Goal: Task Accomplishment & Management: Manage account settings

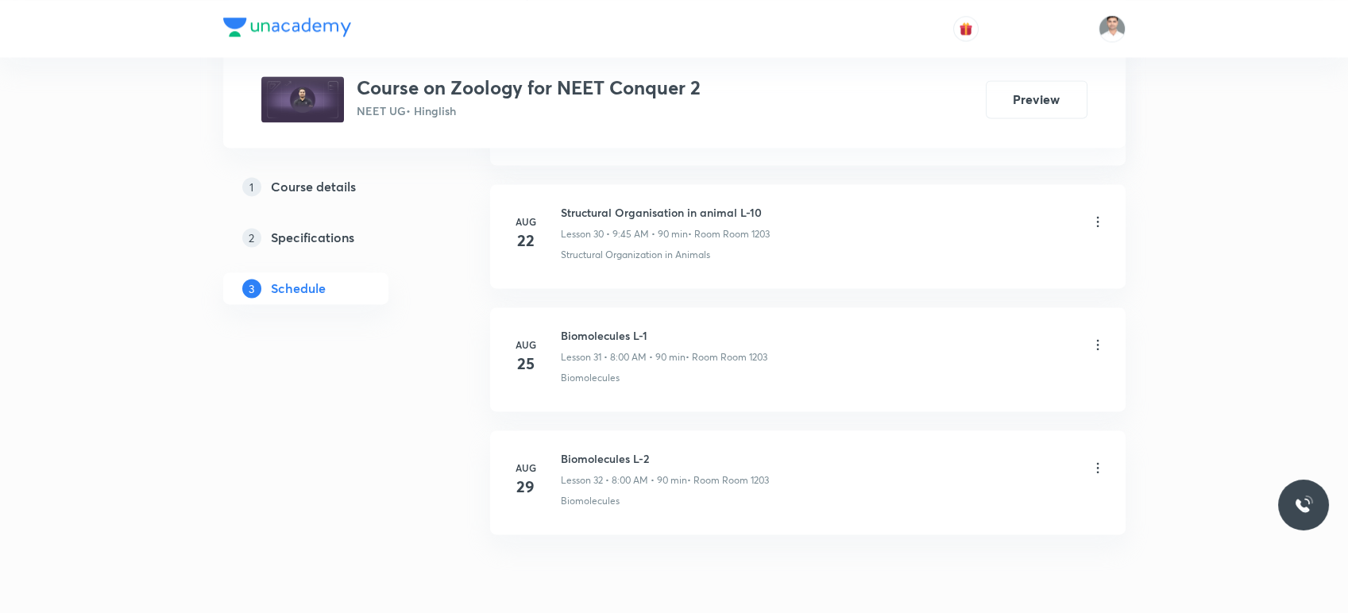
scroll to position [4592, 0]
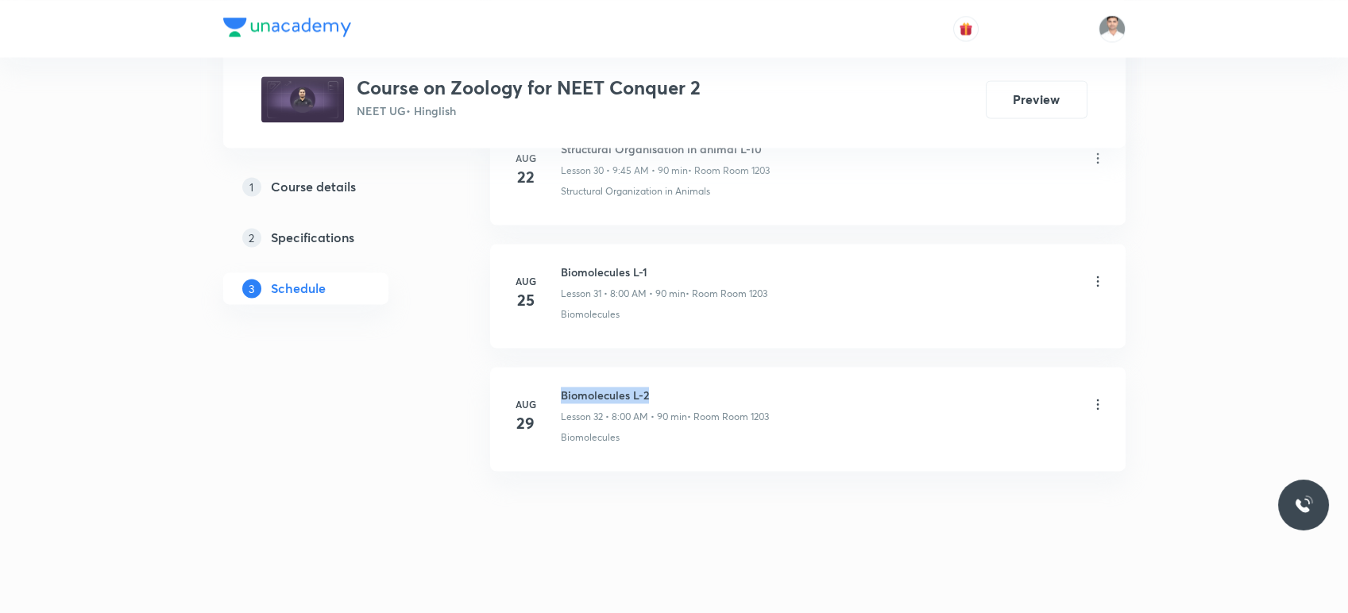
drag, startPoint x: 559, startPoint y: 386, endPoint x: 679, endPoint y: 379, distance: 120.1
click at [679, 379] on li "Aug 29 Biomolecules L-2 Lesson 32 • 8:00 AM • 90 min • Room Room 1203 Biomolecu…" at bounding box center [807, 419] width 635 height 104
copy h6 "Biomolecules L-2"
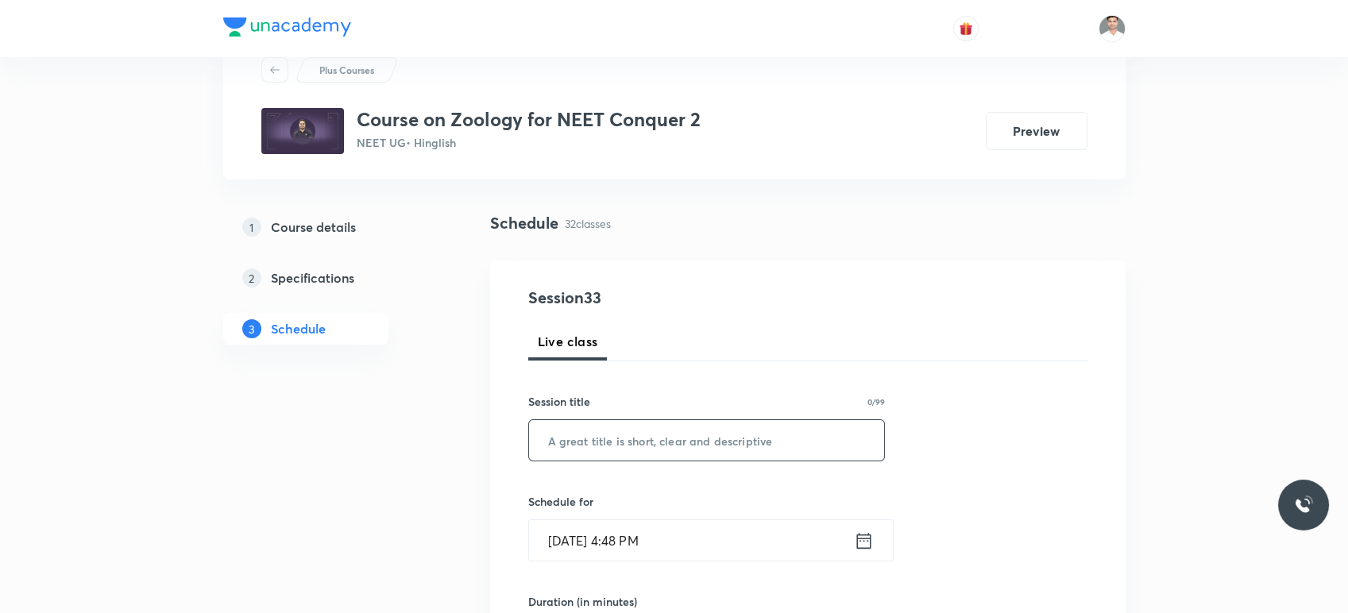
scroll to position [88, 0]
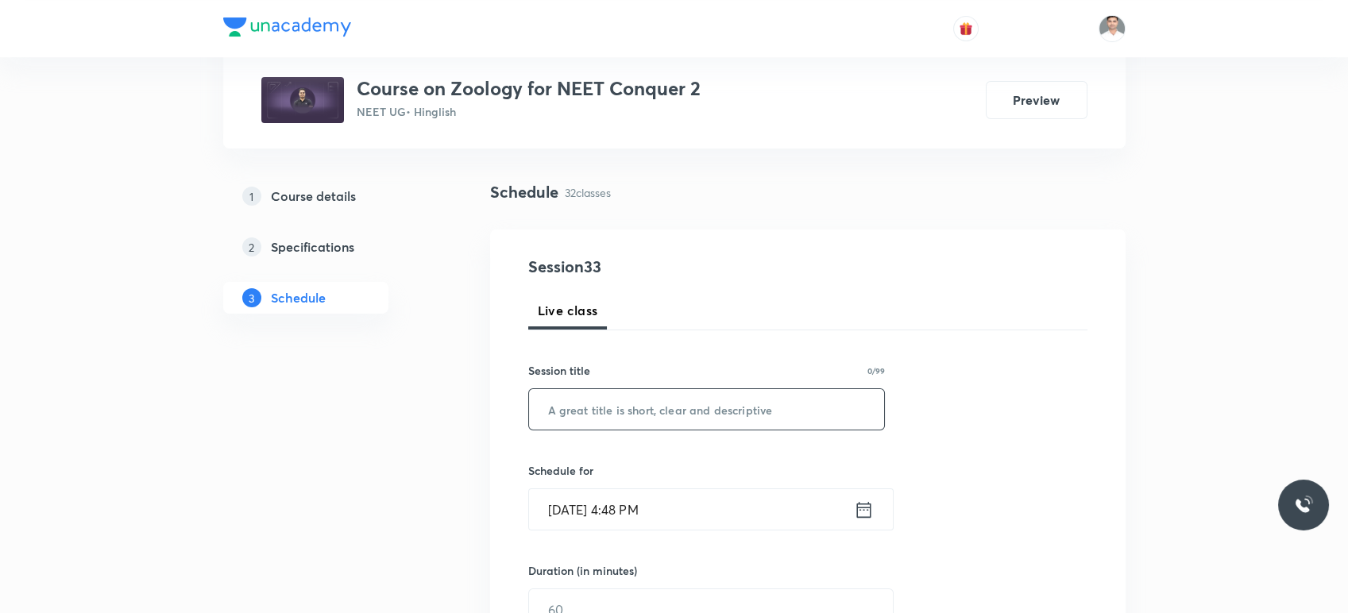
click at [636, 419] on input "text" at bounding box center [707, 409] width 356 height 41
paste input "Biomolecules L-2"
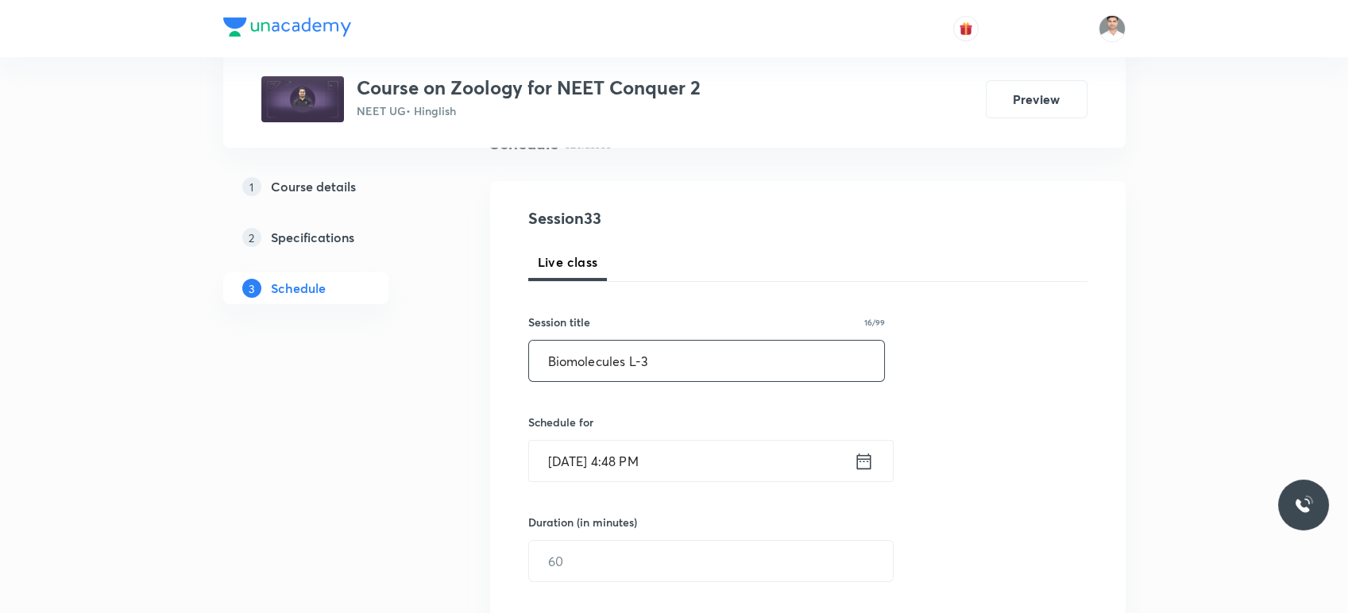
scroll to position [176, 0]
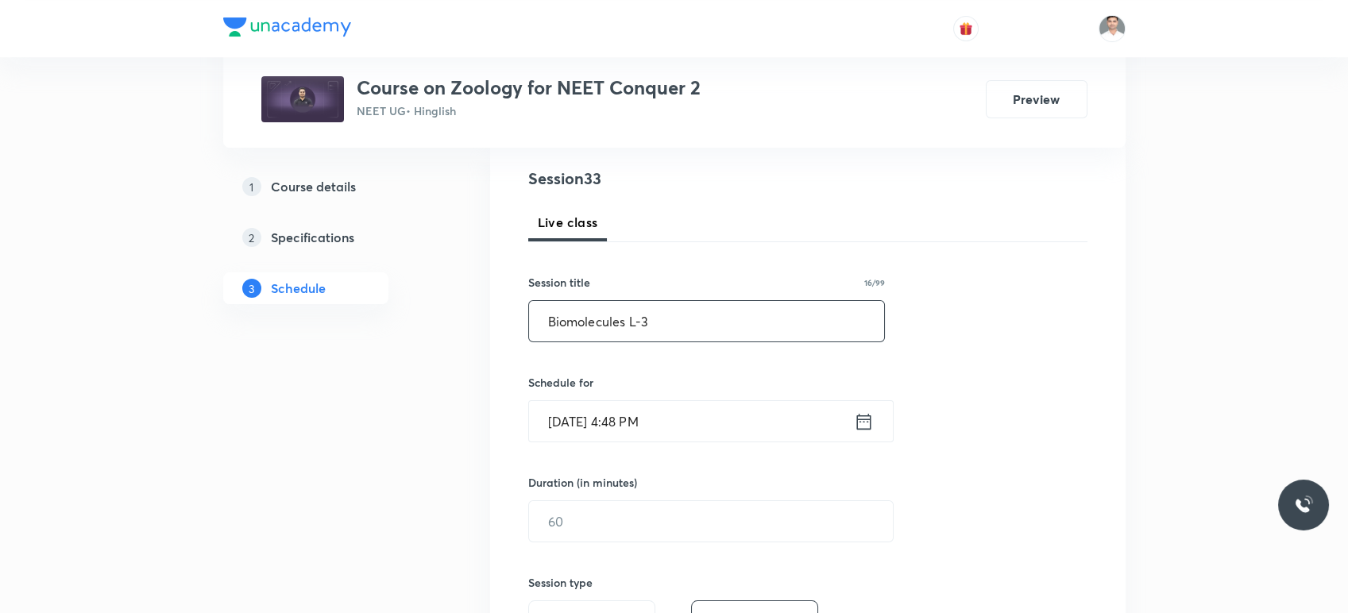
type input "Biomolecules L-3"
click at [854, 414] on icon at bounding box center [864, 422] width 20 height 22
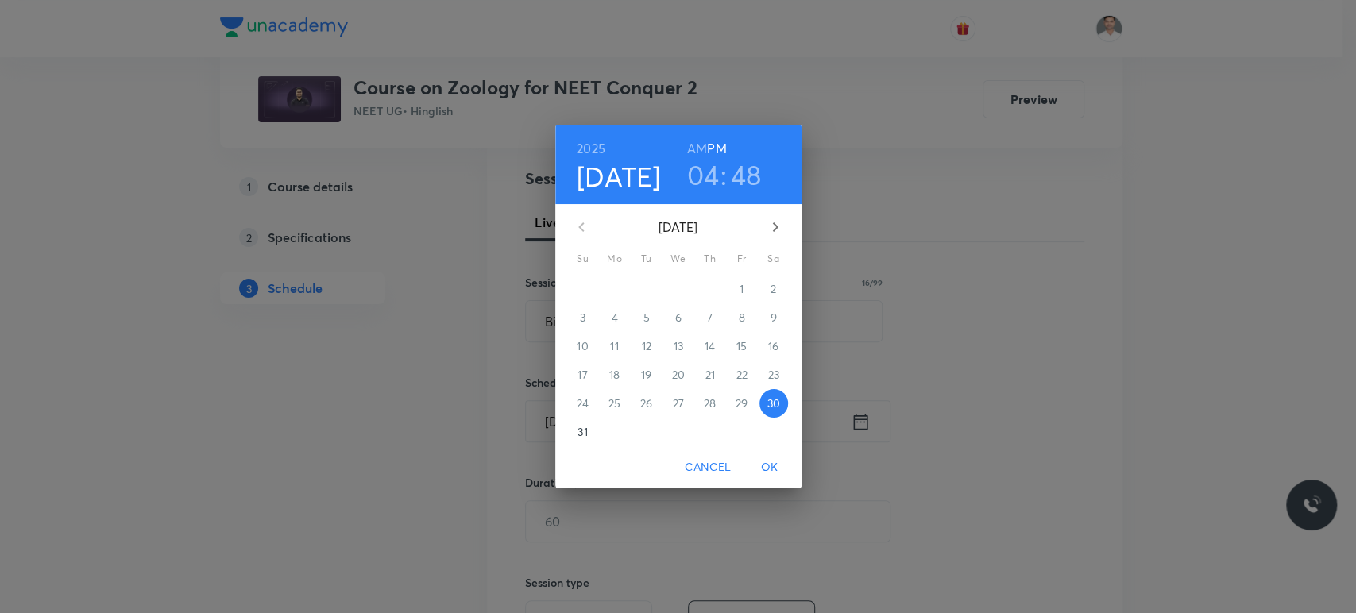
click at [584, 434] on p "31" at bounding box center [582, 432] width 10 height 16
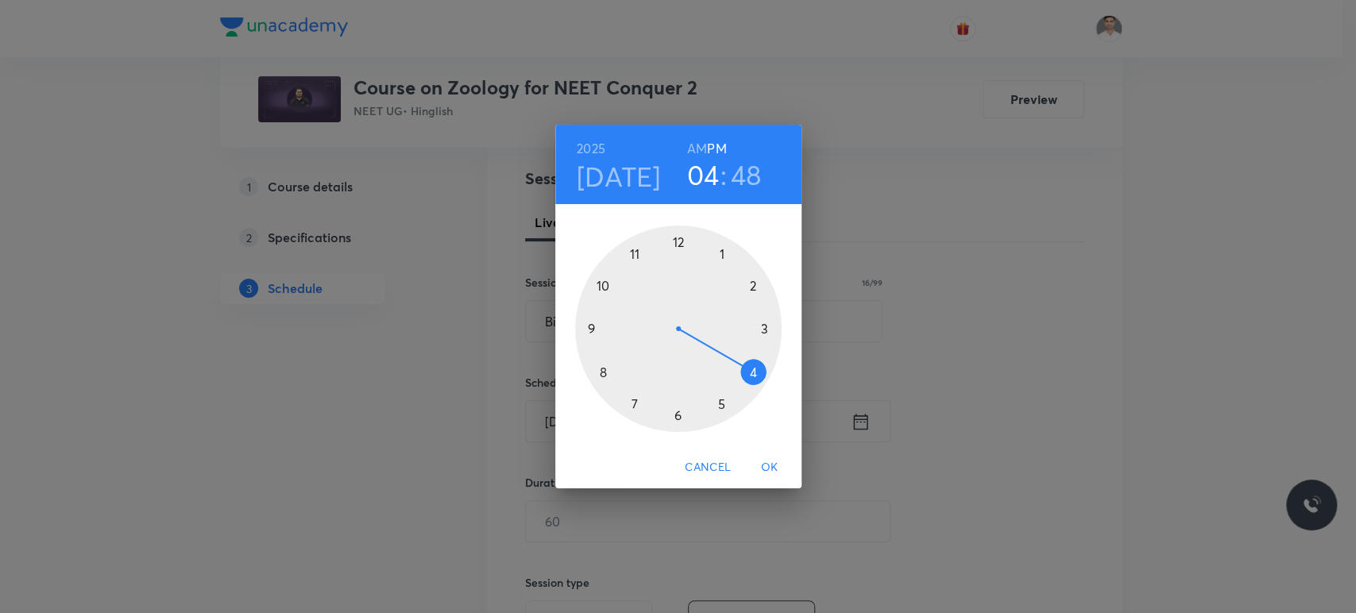
click at [697, 143] on h6 "AM" at bounding box center [697, 148] width 20 height 22
click at [604, 288] on div at bounding box center [678, 329] width 206 height 206
click at [675, 240] on div at bounding box center [678, 329] width 206 height 206
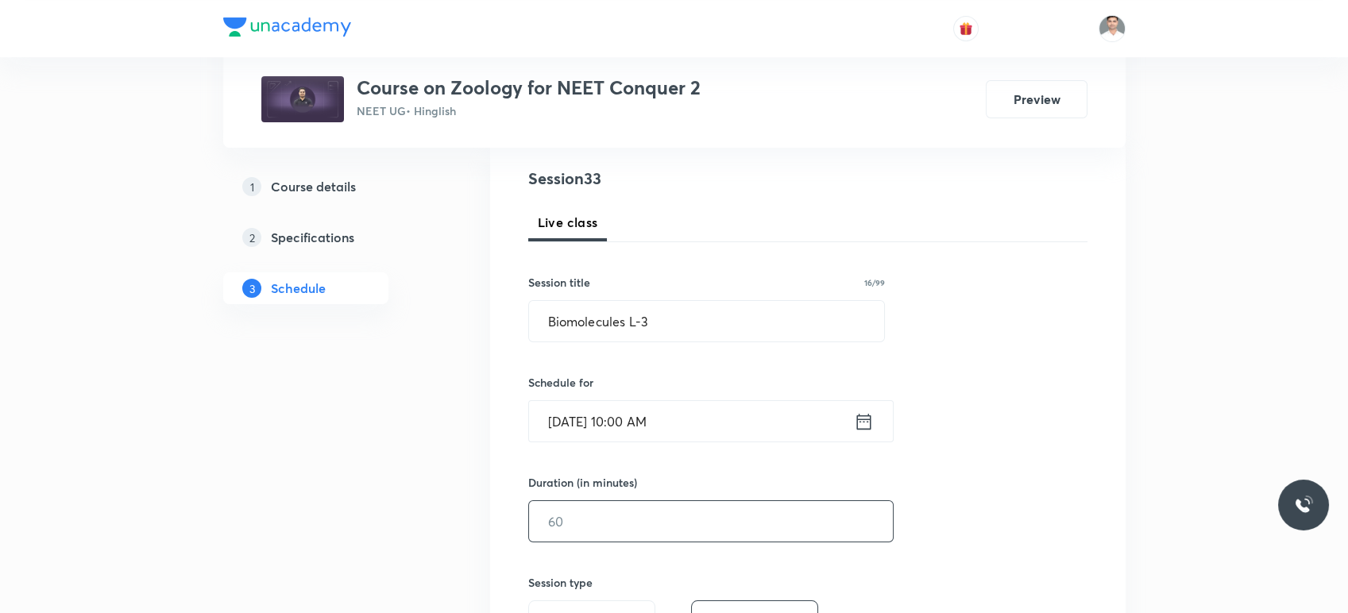
click at [635, 513] on input "text" at bounding box center [711, 521] width 364 height 41
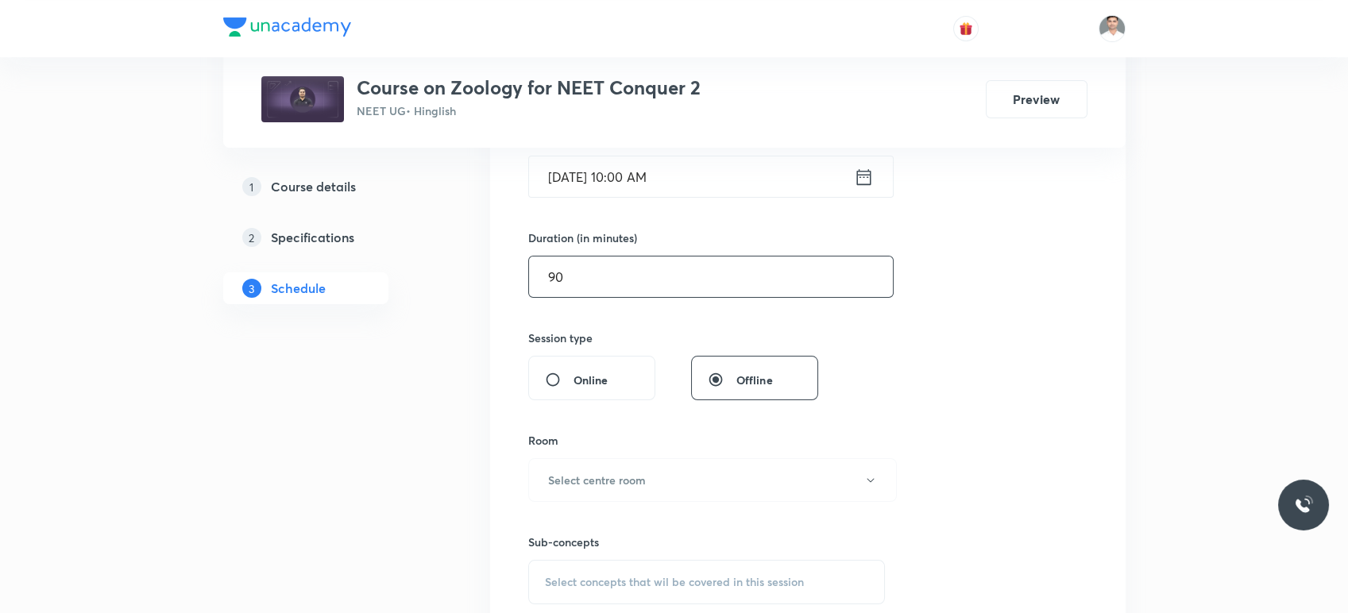
scroll to position [441, 0]
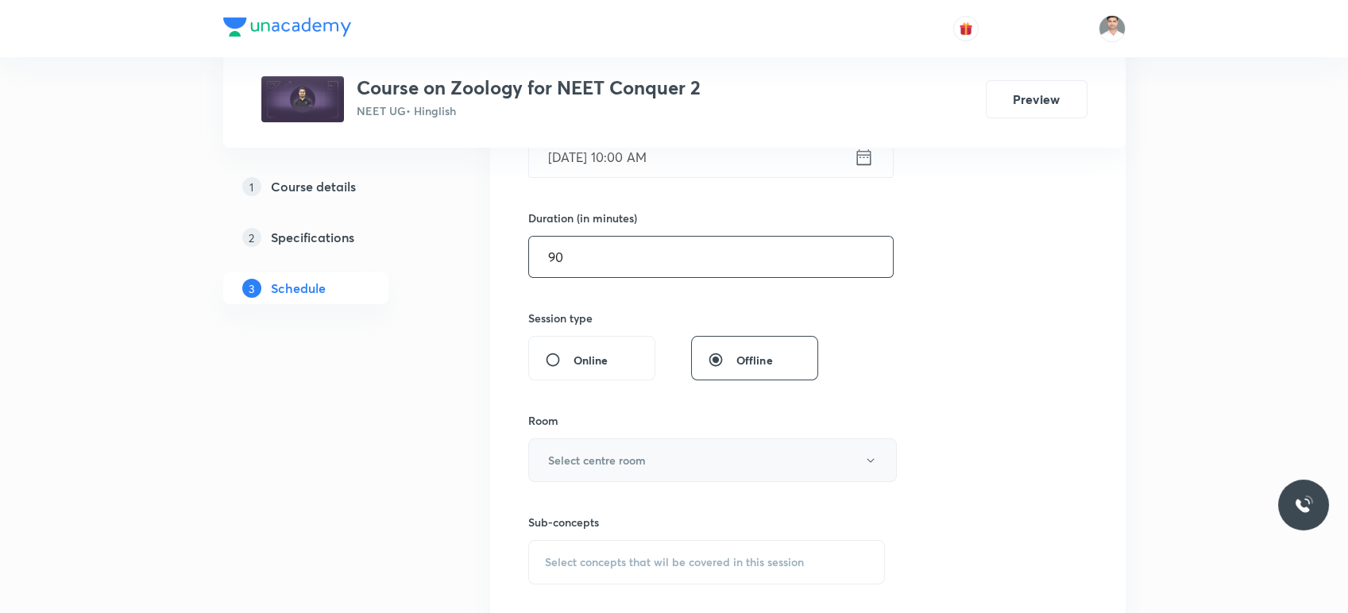
type input "90"
click at [619, 469] on button "Select centre room" at bounding box center [712, 460] width 369 height 44
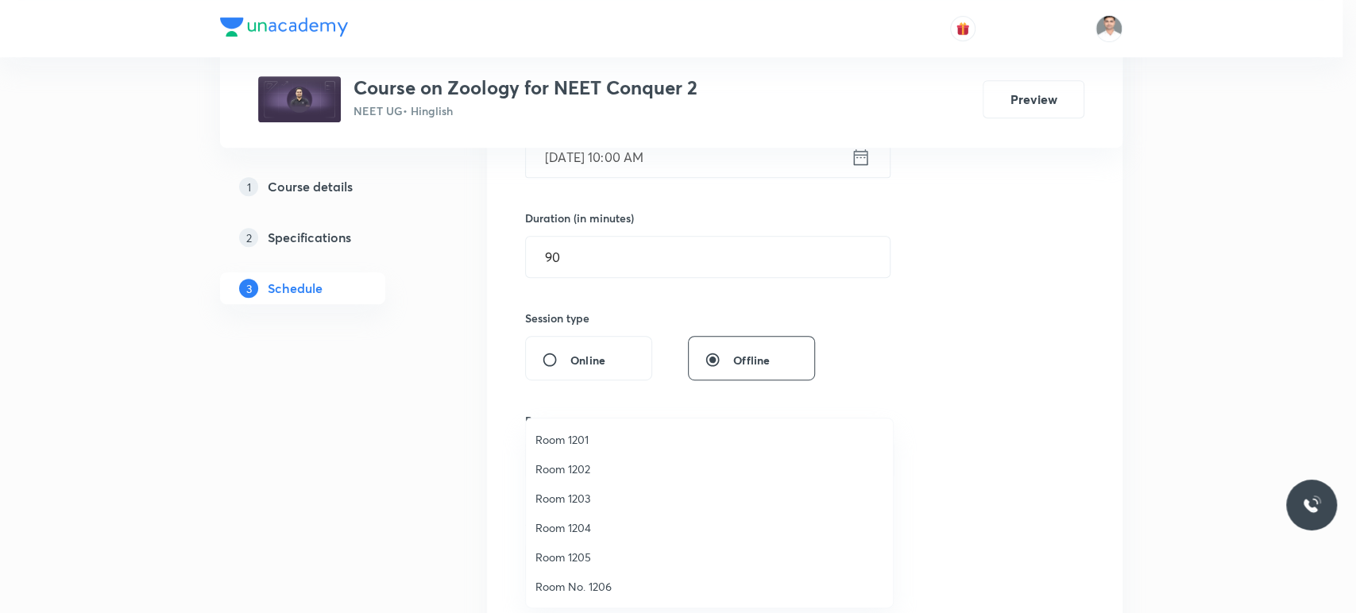
click at [579, 500] on span "Room 1203" at bounding box center [709, 498] width 348 height 17
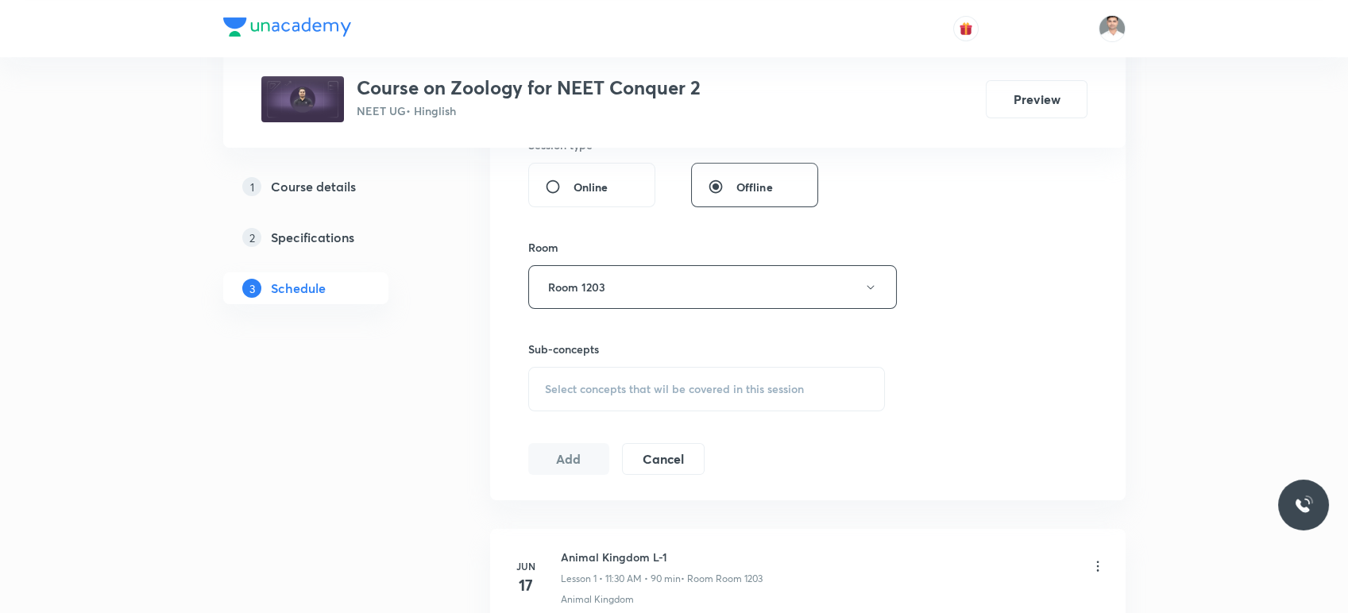
scroll to position [617, 0]
click at [635, 372] on div "Select concepts that wil be covered in this session" at bounding box center [706, 386] width 357 height 44
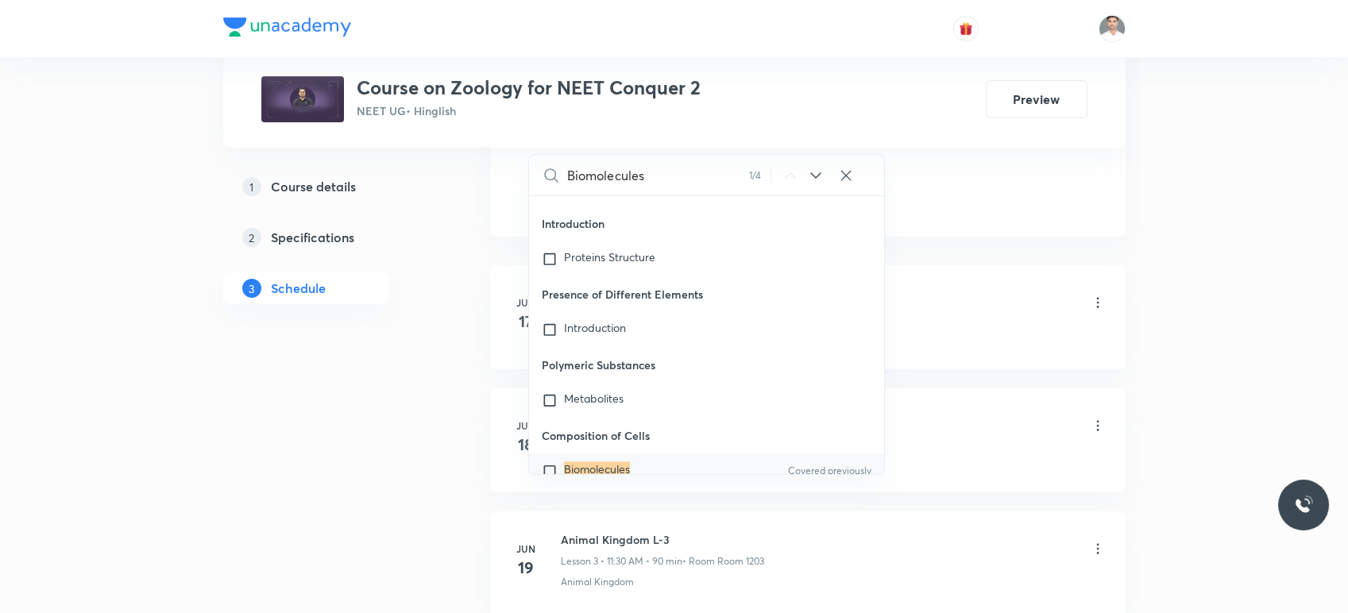
scroll to position [882, 0]
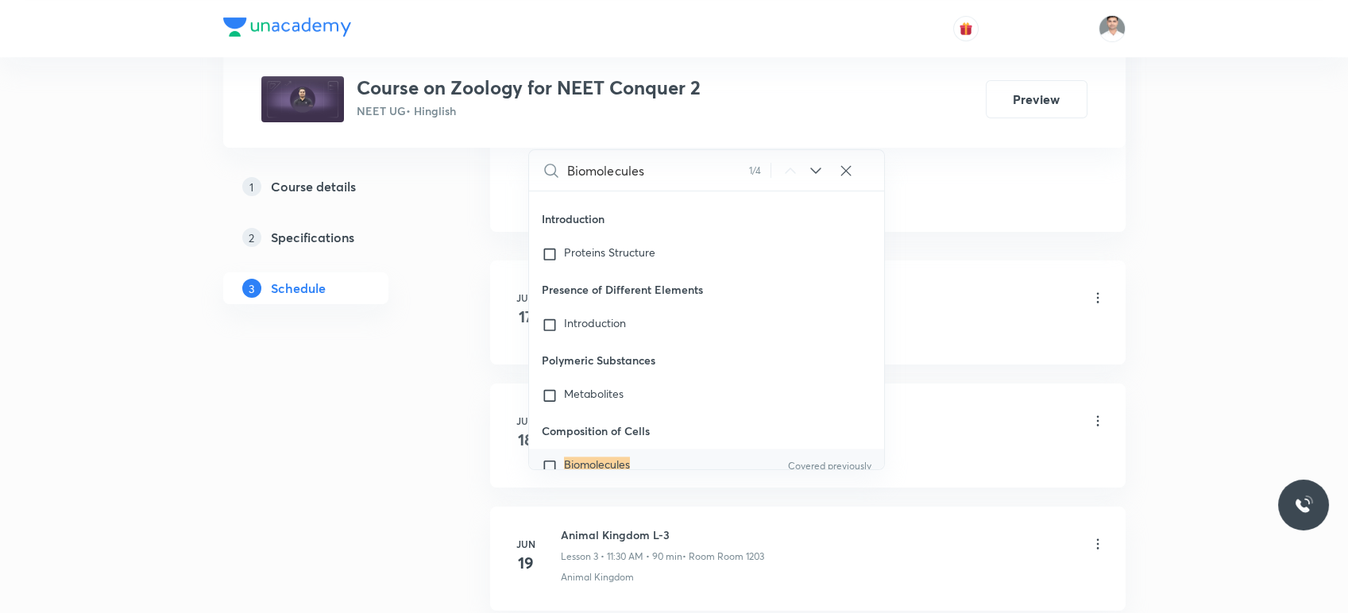
type input "Biomolecules"
click at [581, 457] on mark "Biomolecules" at bounding box center [597, 464] width 66 height 15
checkbox input "true"
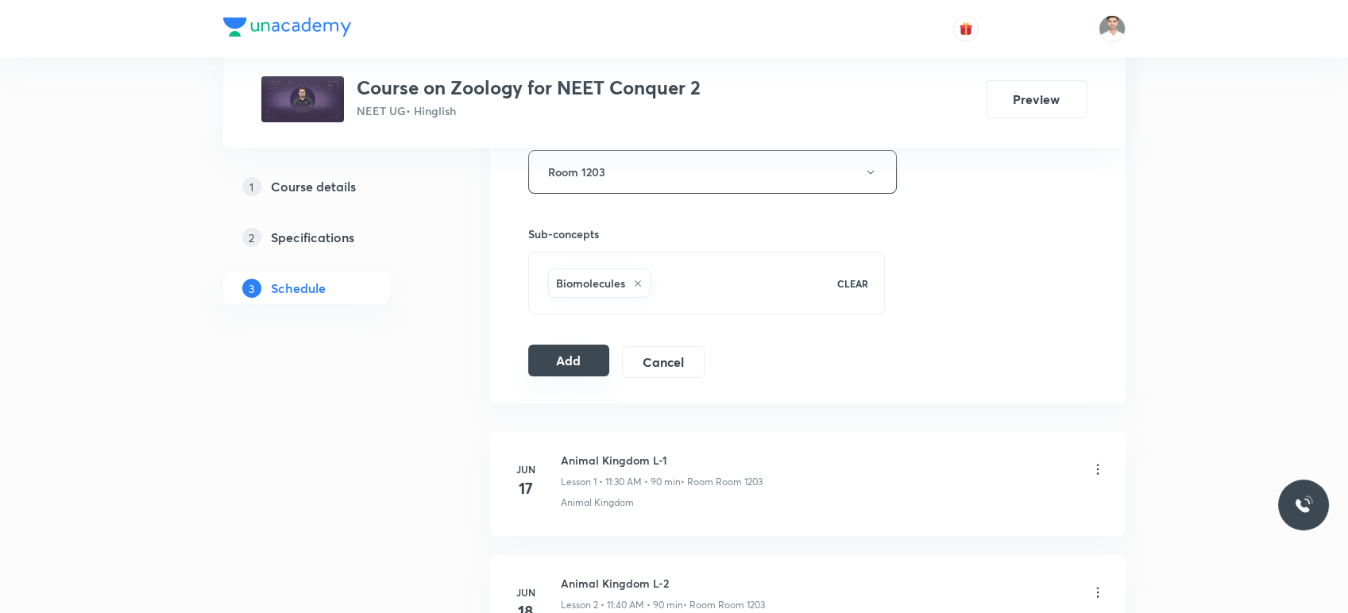
scroll to position [705, 0]
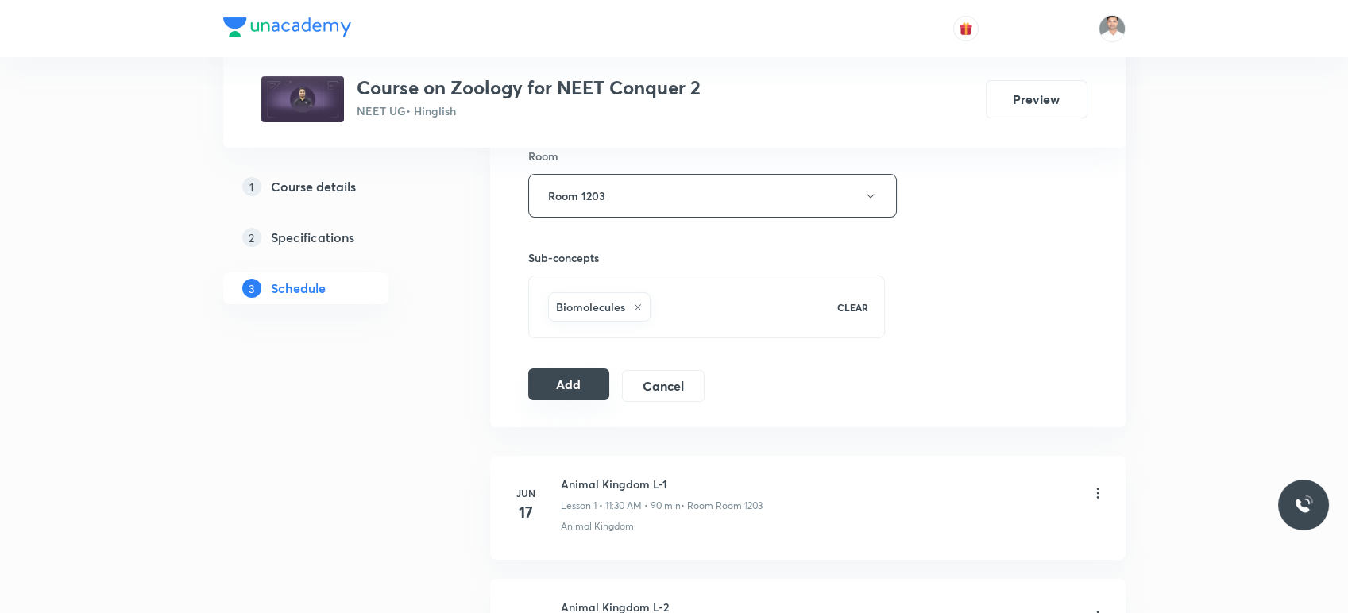
click at [578, 383] on button "Add" at bounding box center [569, 385] width 82 height 32
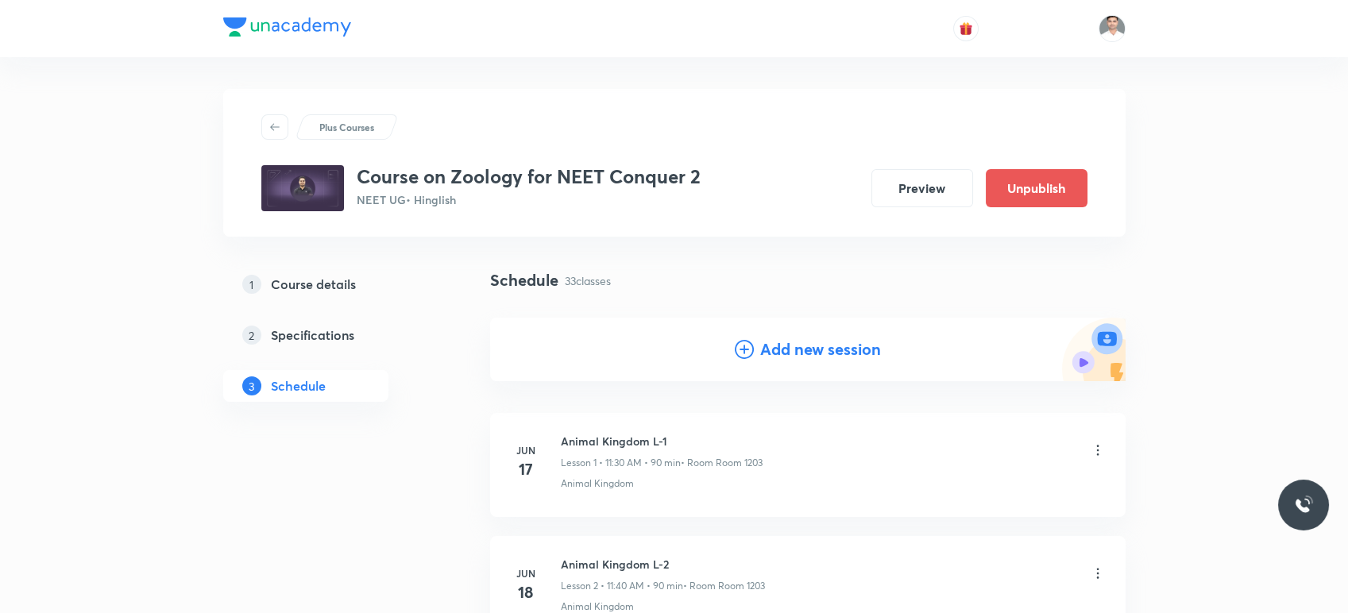
scroll to position [0, 0]
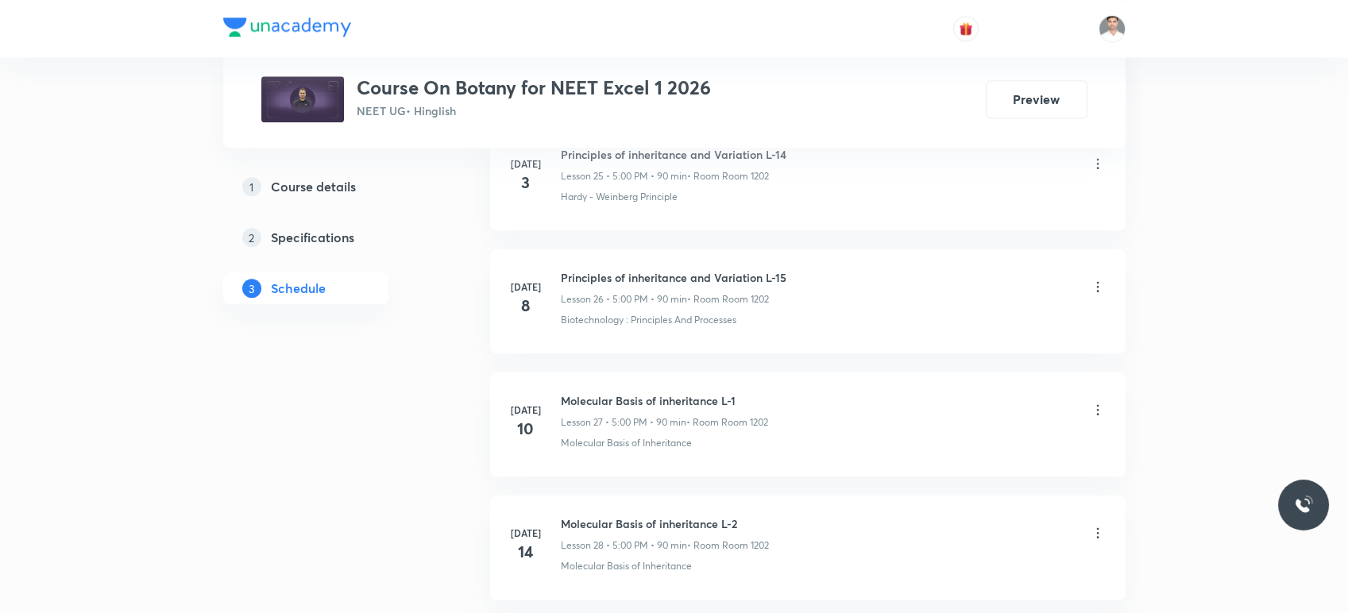
scroll to position [5207, 0]
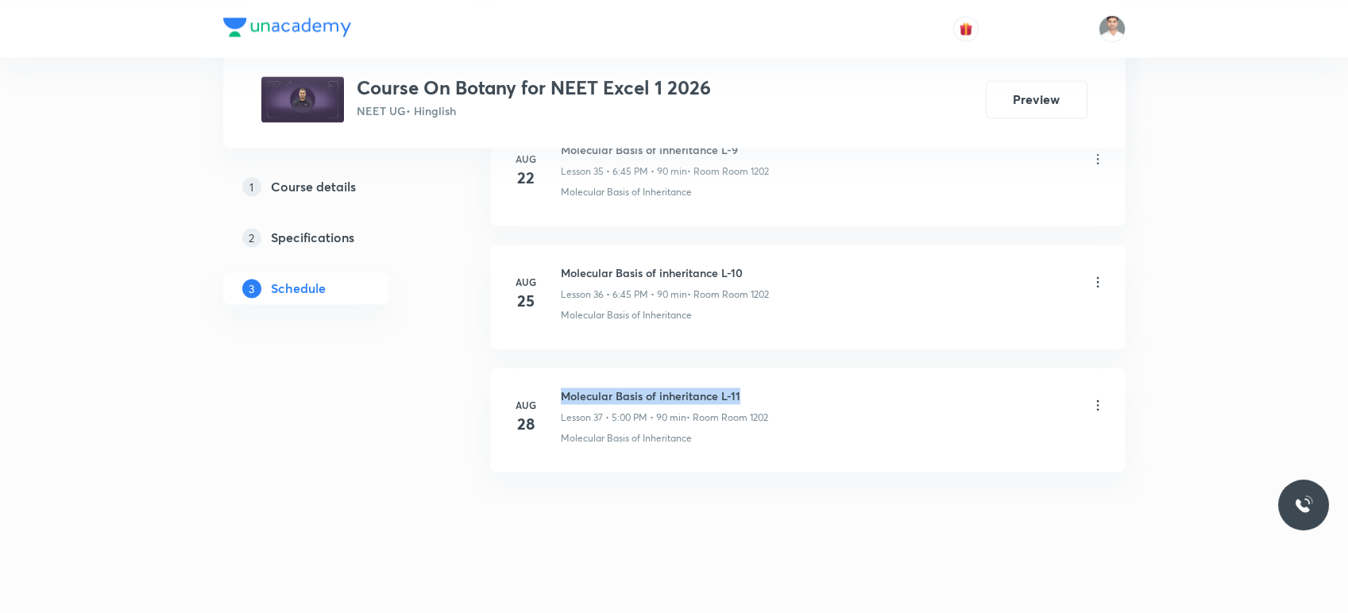
drag, startPoint x: 562, startPoint y: 384, endPoint x: 782, endPoint y: 359, distance: 221.5
copy h6 "Molecular Basis of inheritance L-11"
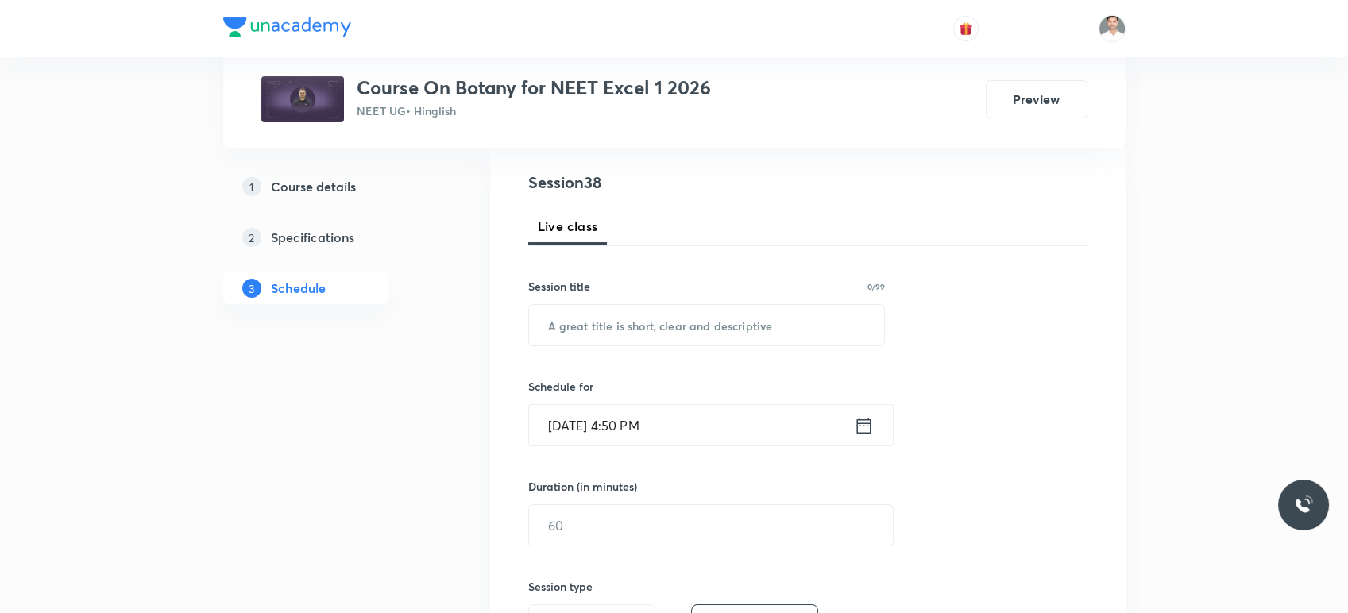
scroll to position [176, 0]
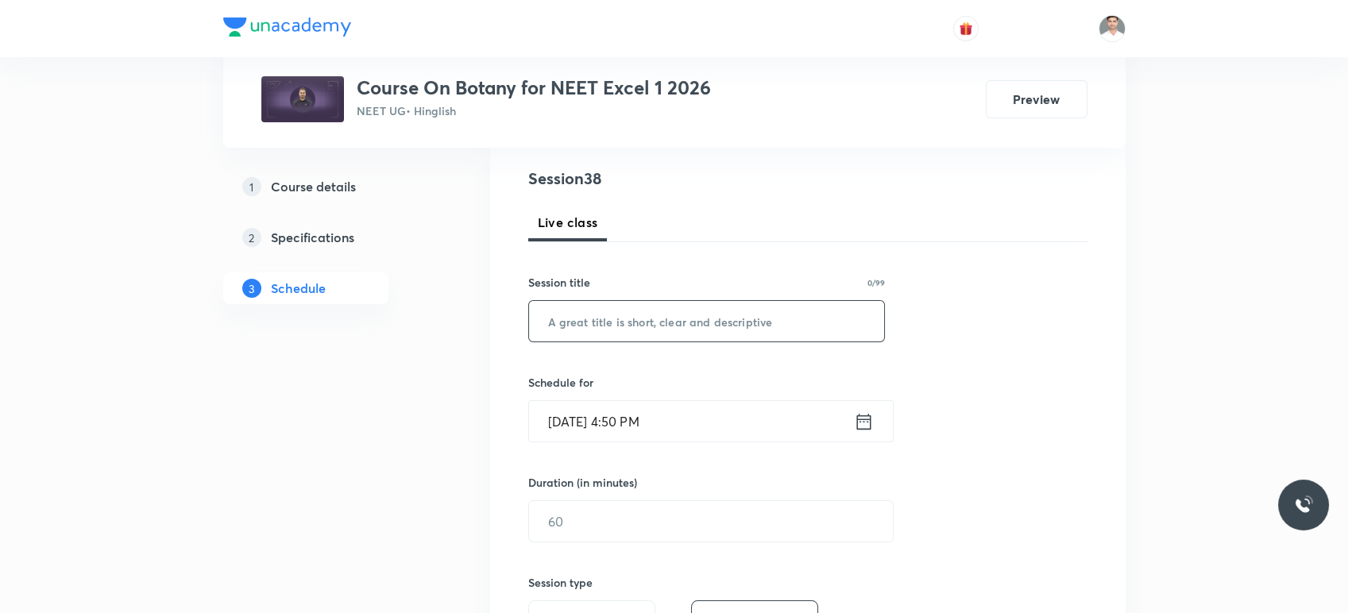
click at [648, 318] on input "text" at bounding box center [707, 321] width 356 height 41
paste input "Molecular Basis of inheritance L-11"
type input "Molecular Basis of inheritance L-12"
click at [851, 415] on input "[DATE] 4:50 PM" at bounding box center [691, 421] width 325 height 41
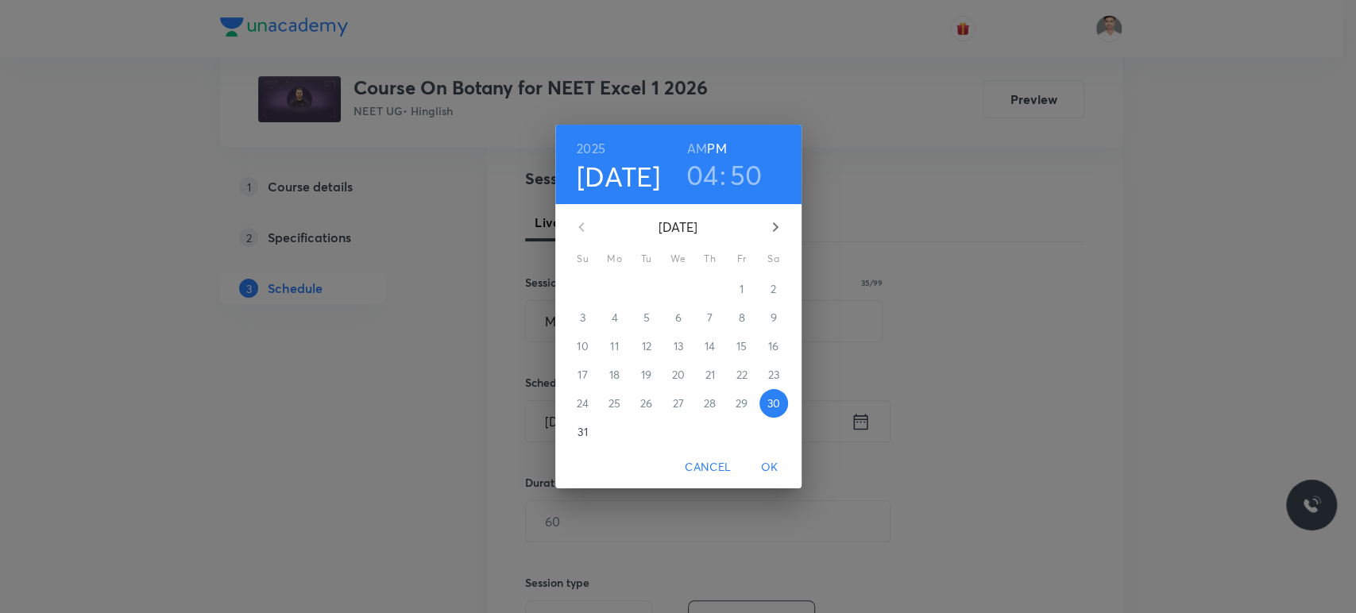
click at [582, 428] on p "31" at bounding box center [582, 432] width 10 height 16
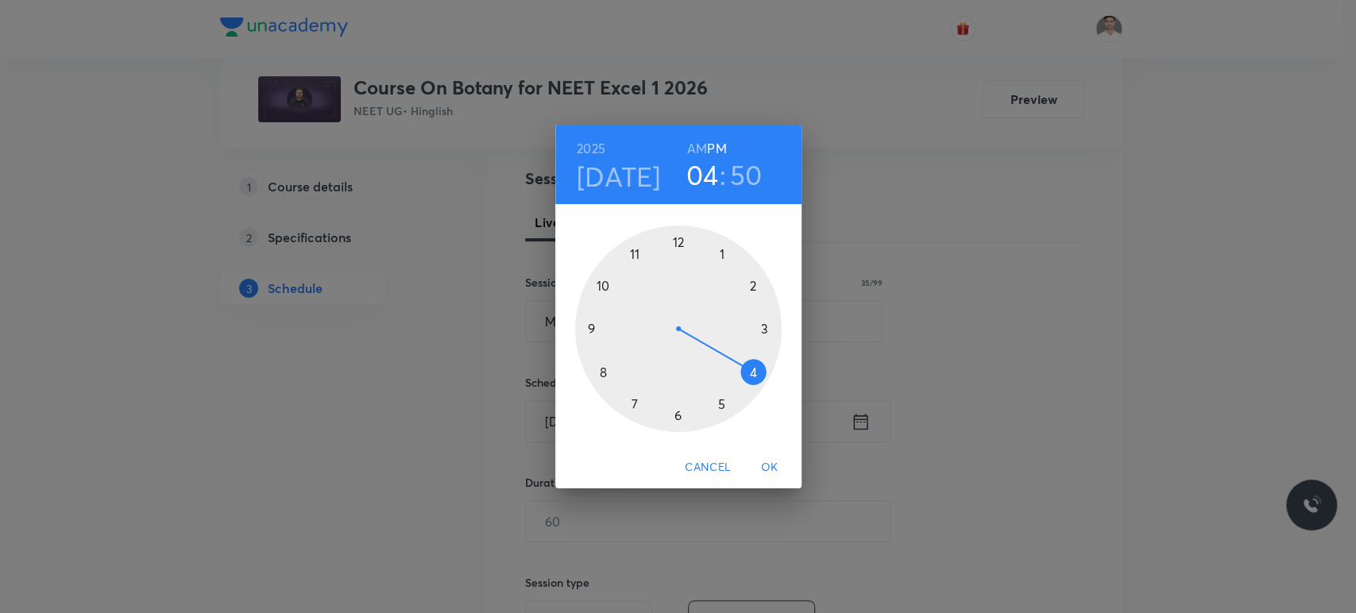
click at [751, 283] on div at bounding box center [678, 329] width 206 height 206
click at [676, 239] on div at bounding box center [678, 329] width 206 height 206
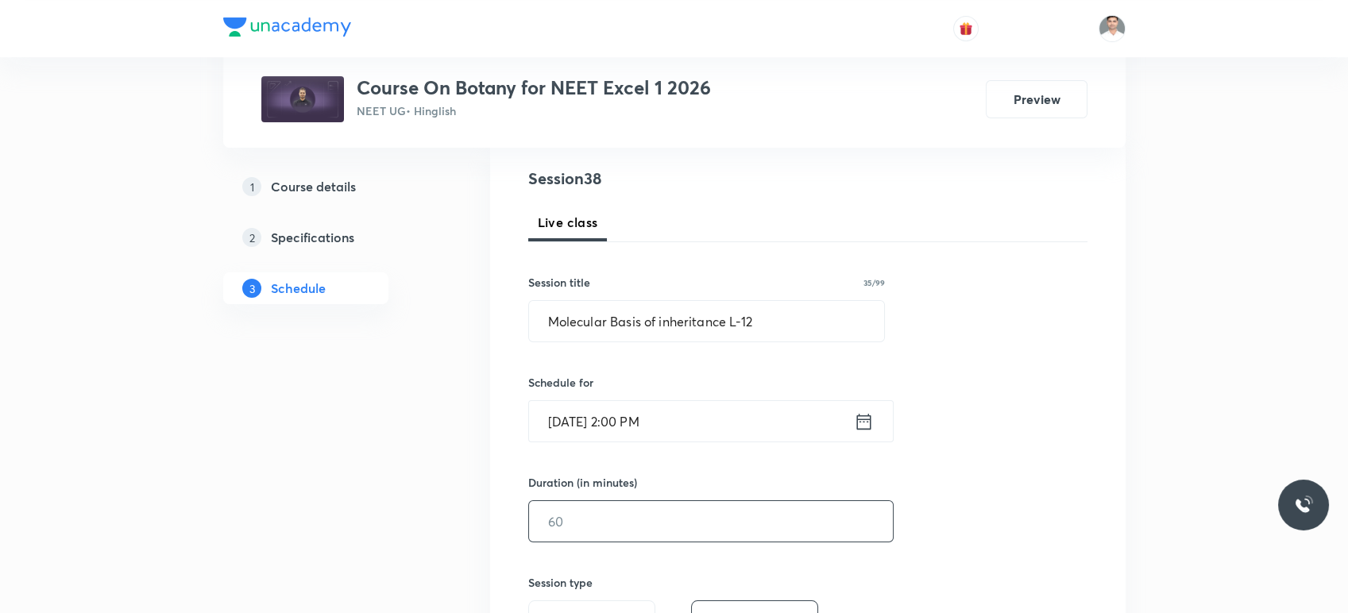
click at [618, 522] on input "text" at bounding box center [711, 521] width 364 height 41
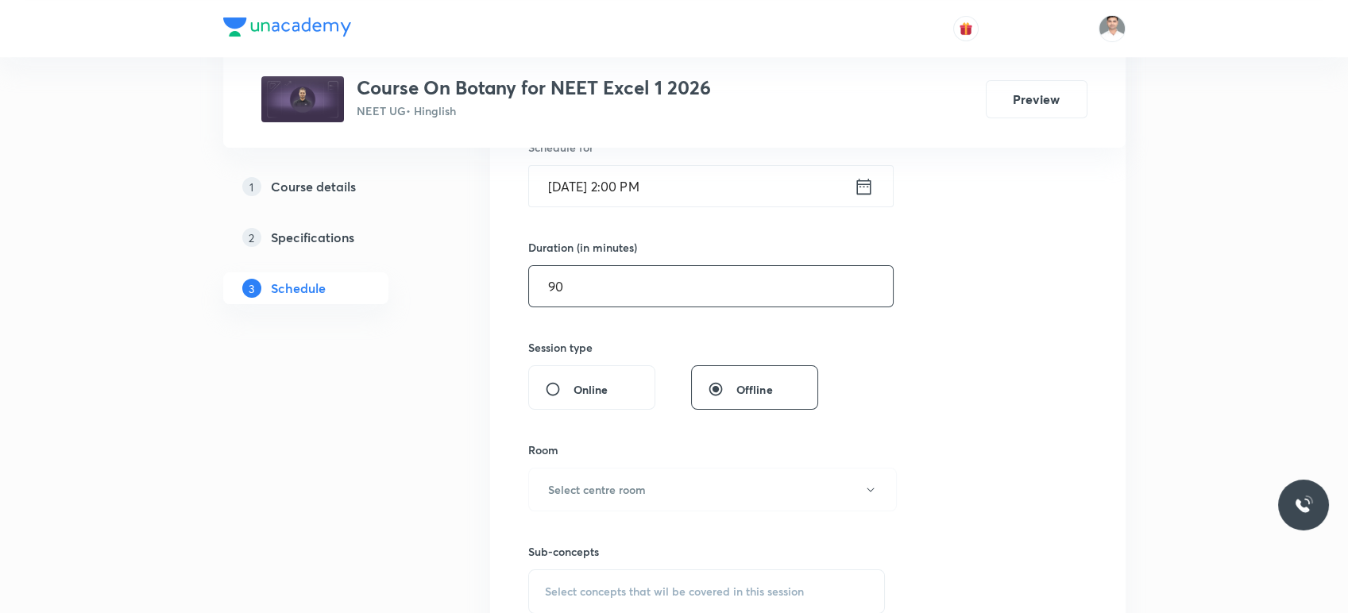
scroll to position [441, 0]
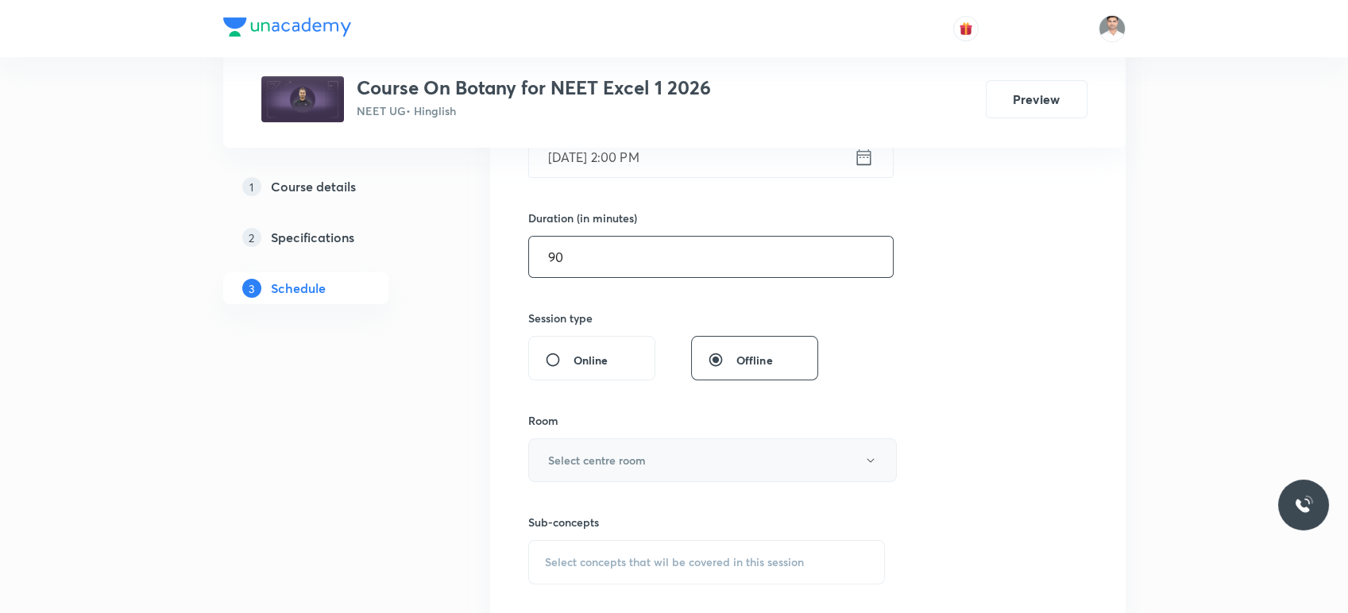
type input "90"
click at [617, 456] on h6 "Select centre room" at bounding box center [597, 460] width 98 height 17
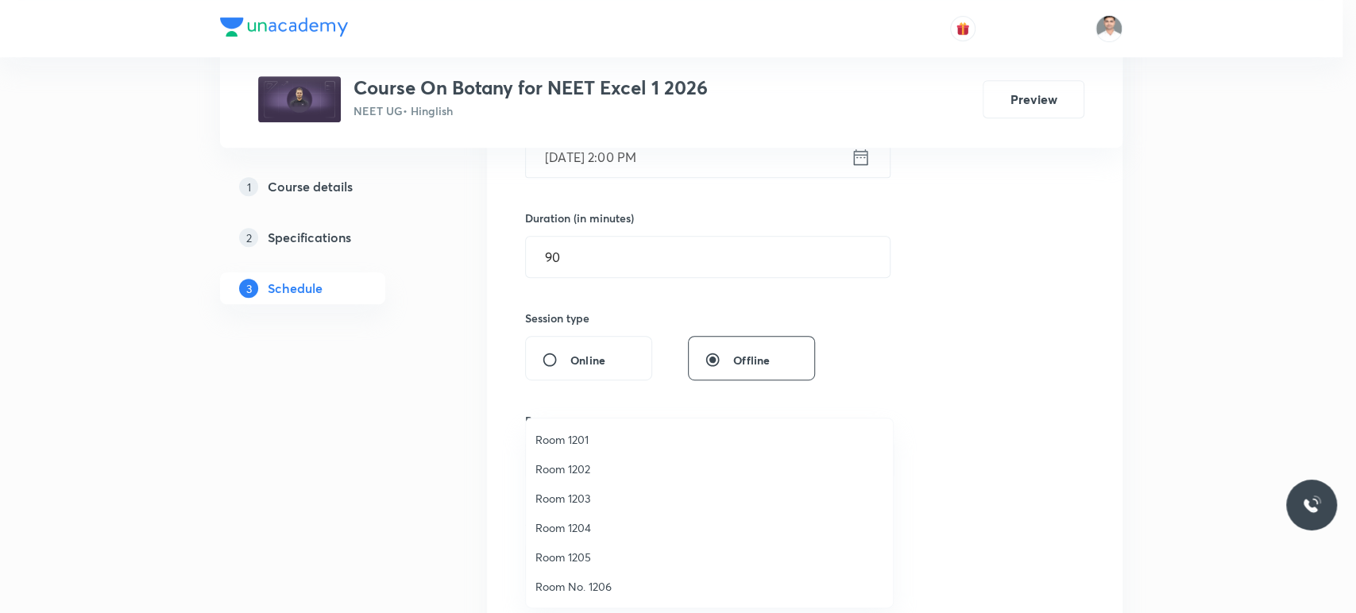
click at [585, 463] on span "Room 1202" at bounding box center [709, 469] width 348 height 17
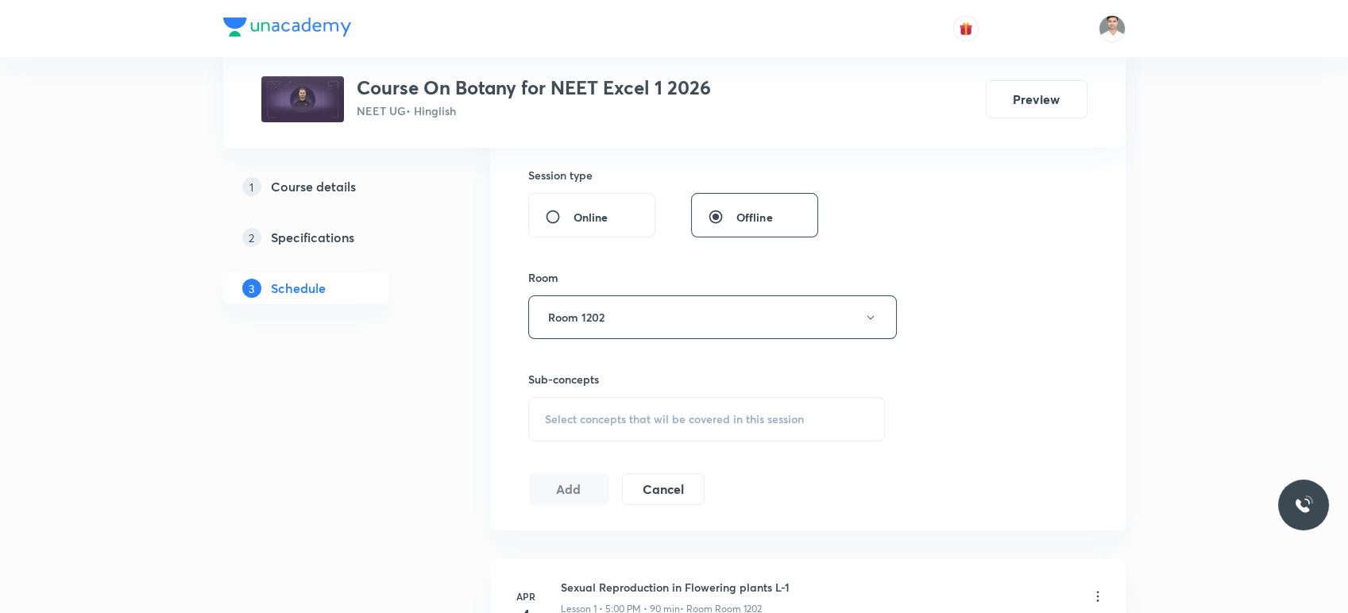
scroll to position [617, 0]
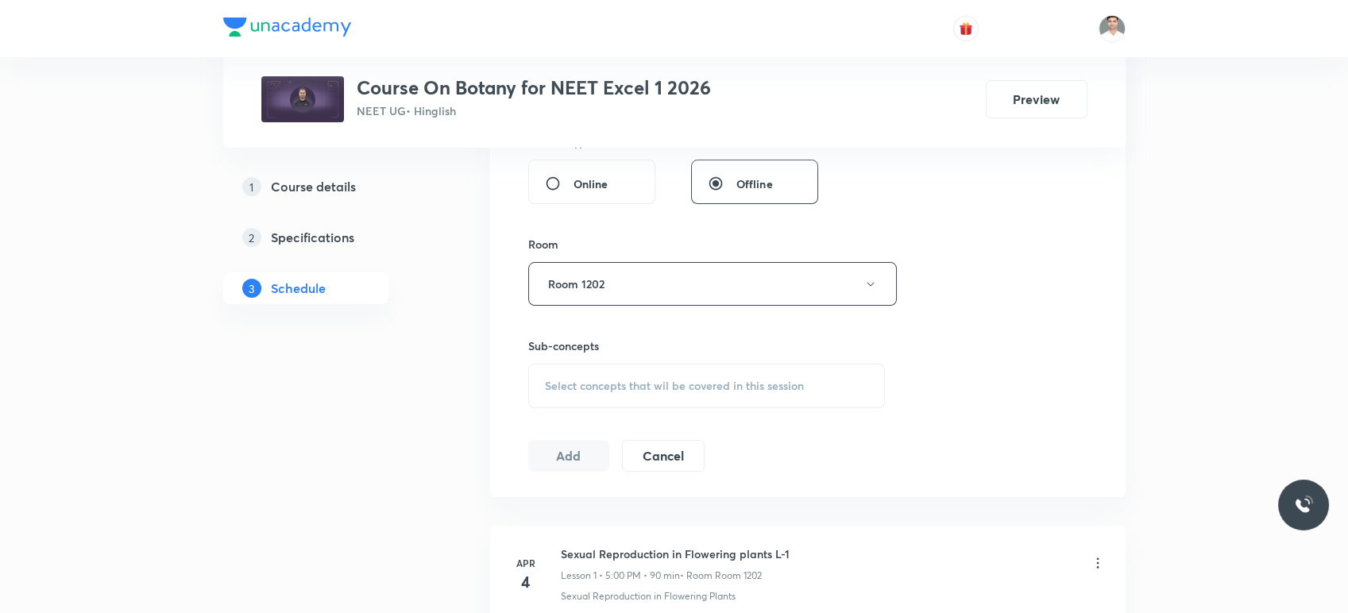
click at [712, 375] on div "Select concepts that wil be covered in this session" at bounding box center [706, 386] width 357 height 44
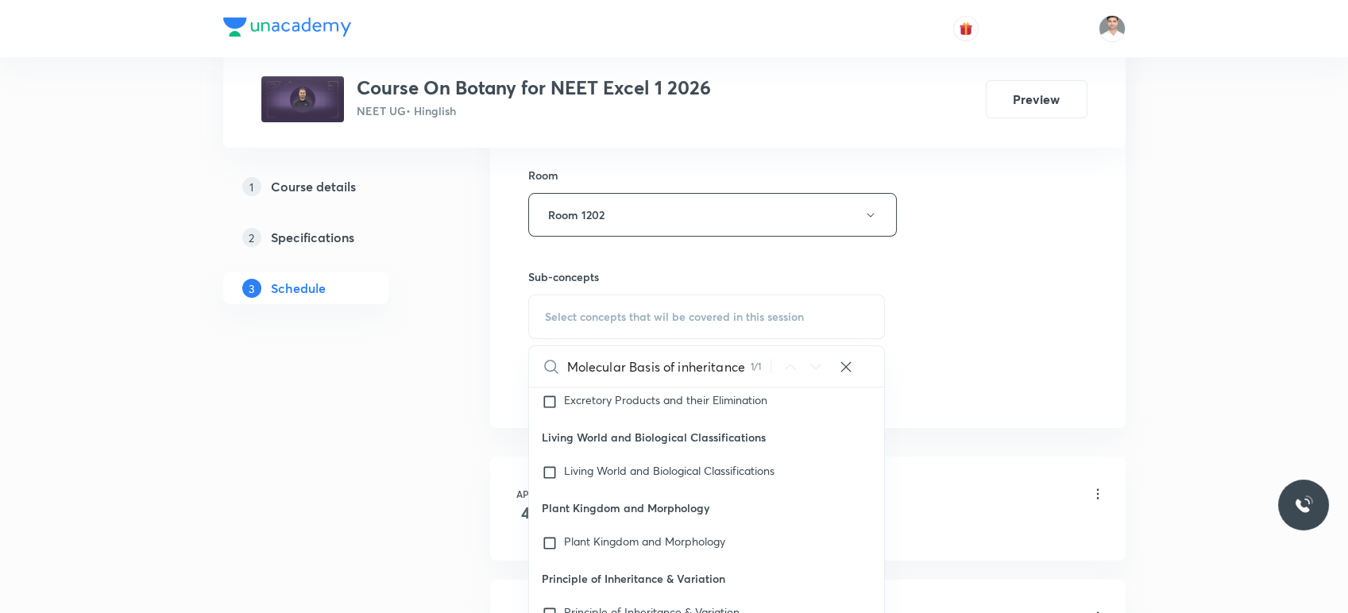
scroll to position [794, 0]
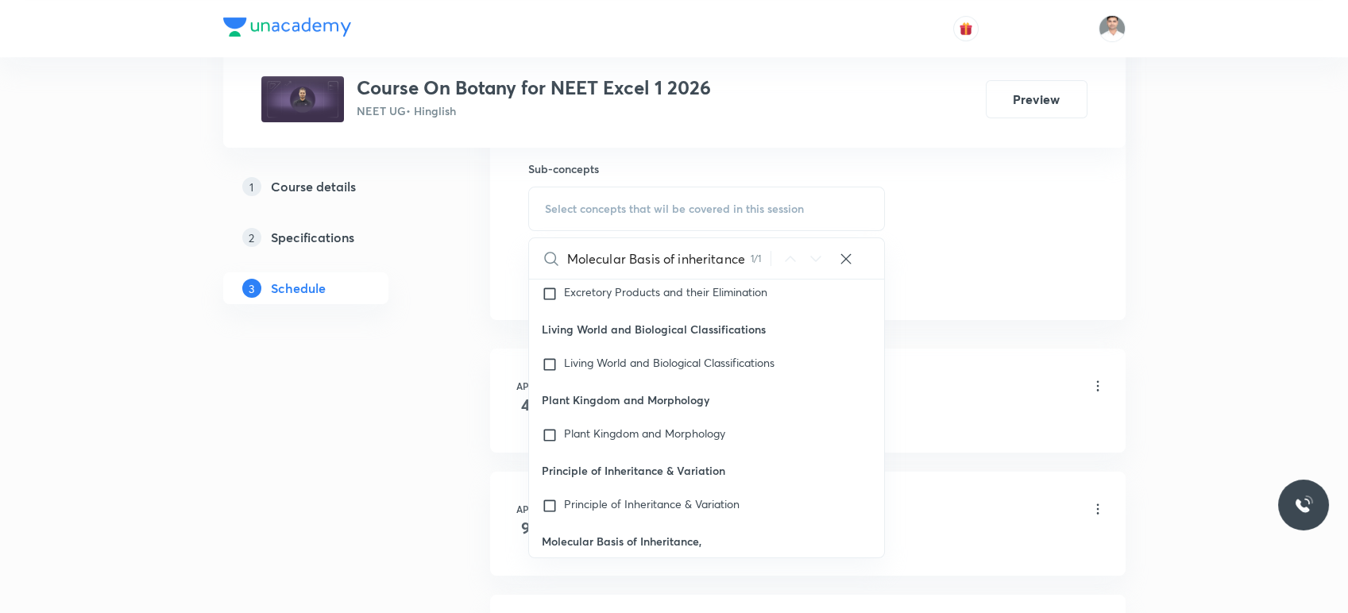
type input "Molecular Basis of inheritance"
click at [662, 567] on mark "Molecular Basis of Inheritance" at bounding box center [640, 574] width 152 height 15
checkbox input "true"
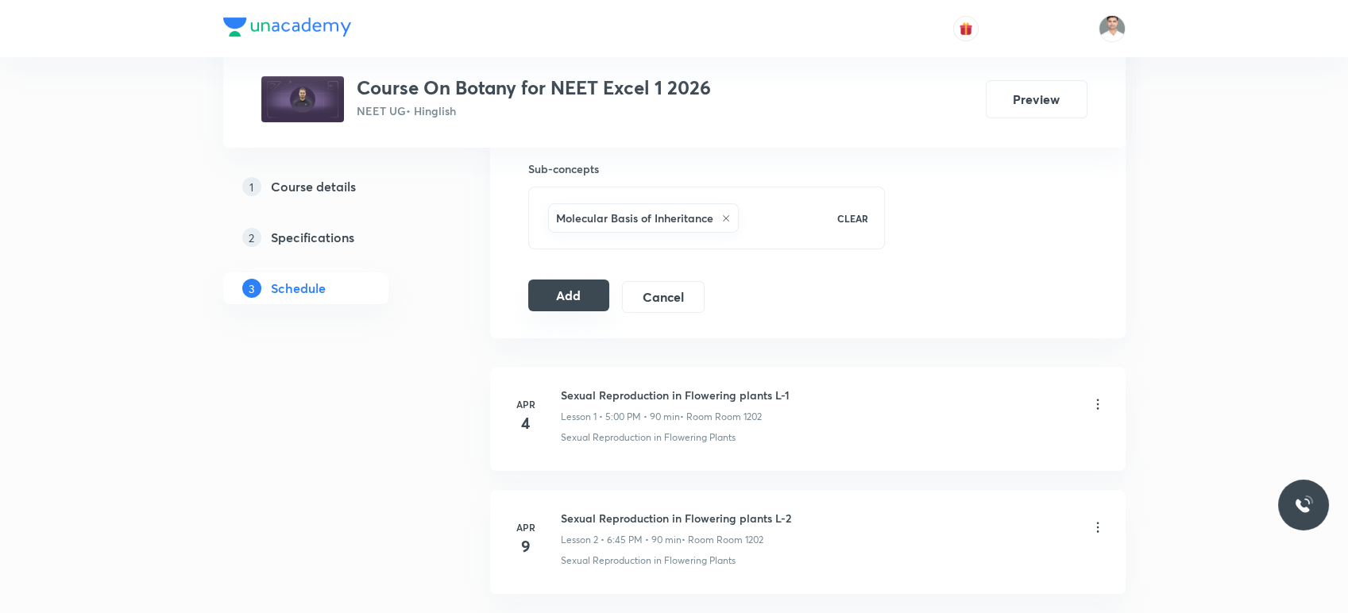
click at [569, 299] on button "Add" at bounding box center [569, 296] width 82 height 32
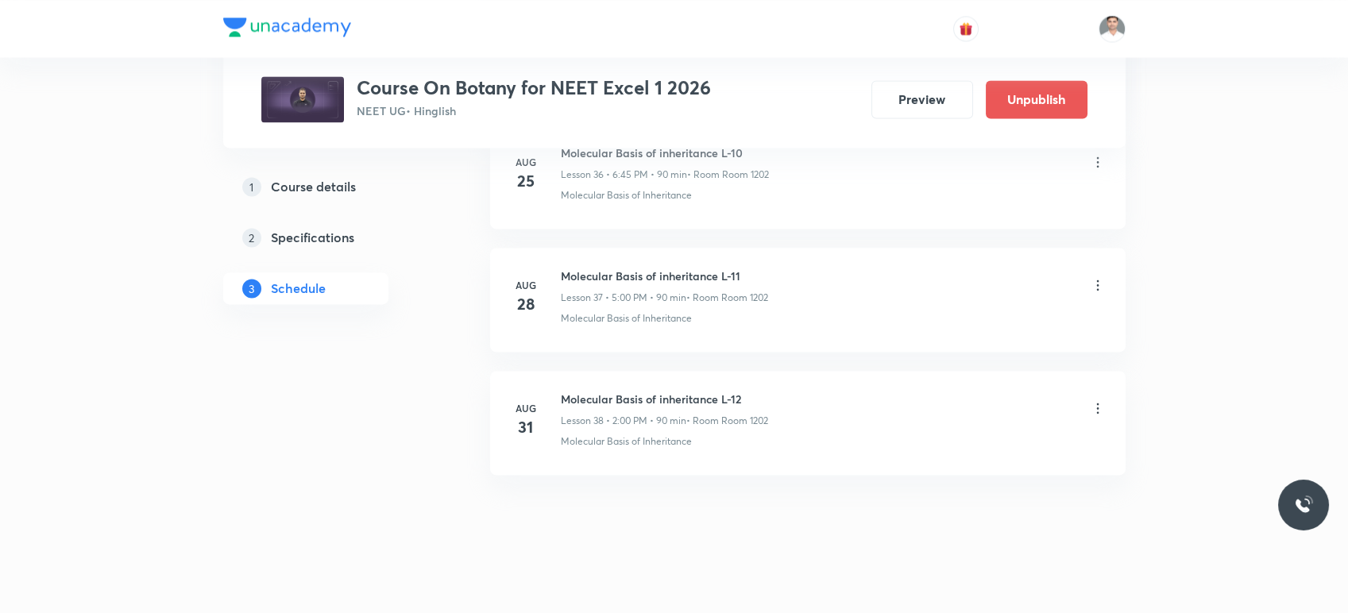
scroll to position [4601, 0]
